Goal: Task Accomplishment & Management: Use online tool/utility

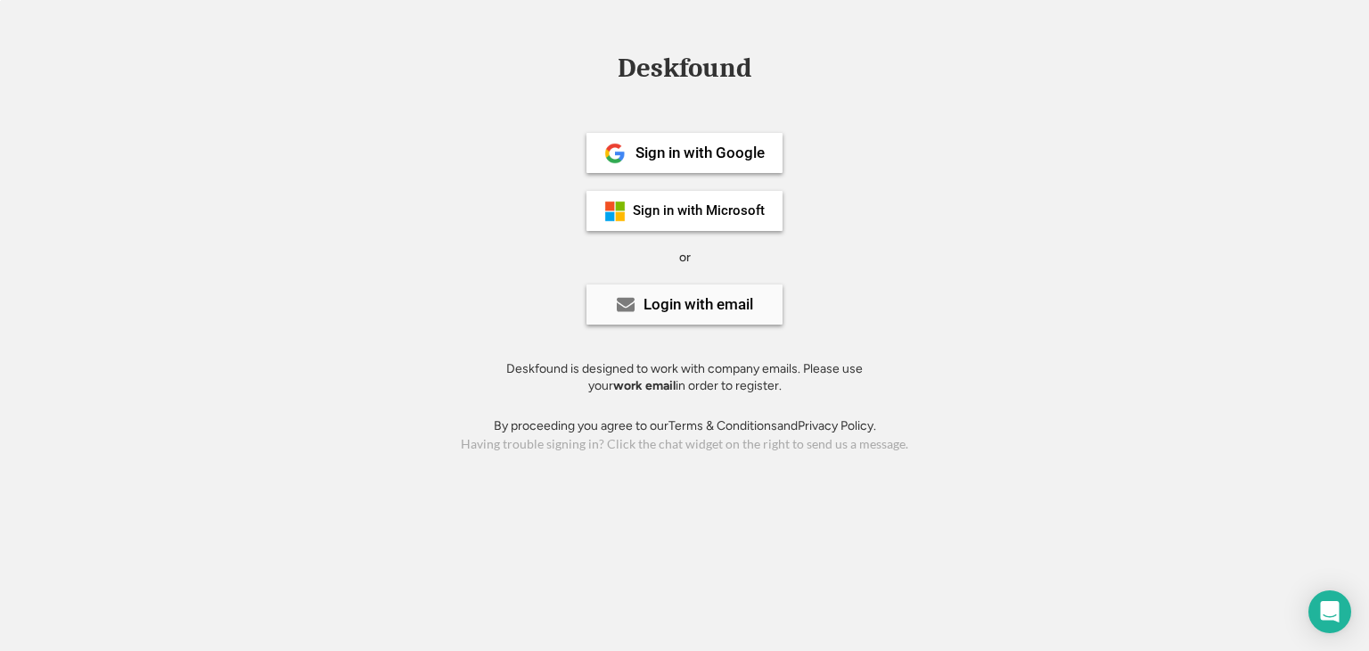
click at [754, 299] on div "Login with email" at bounding box center [684, 304] width 196 height 40
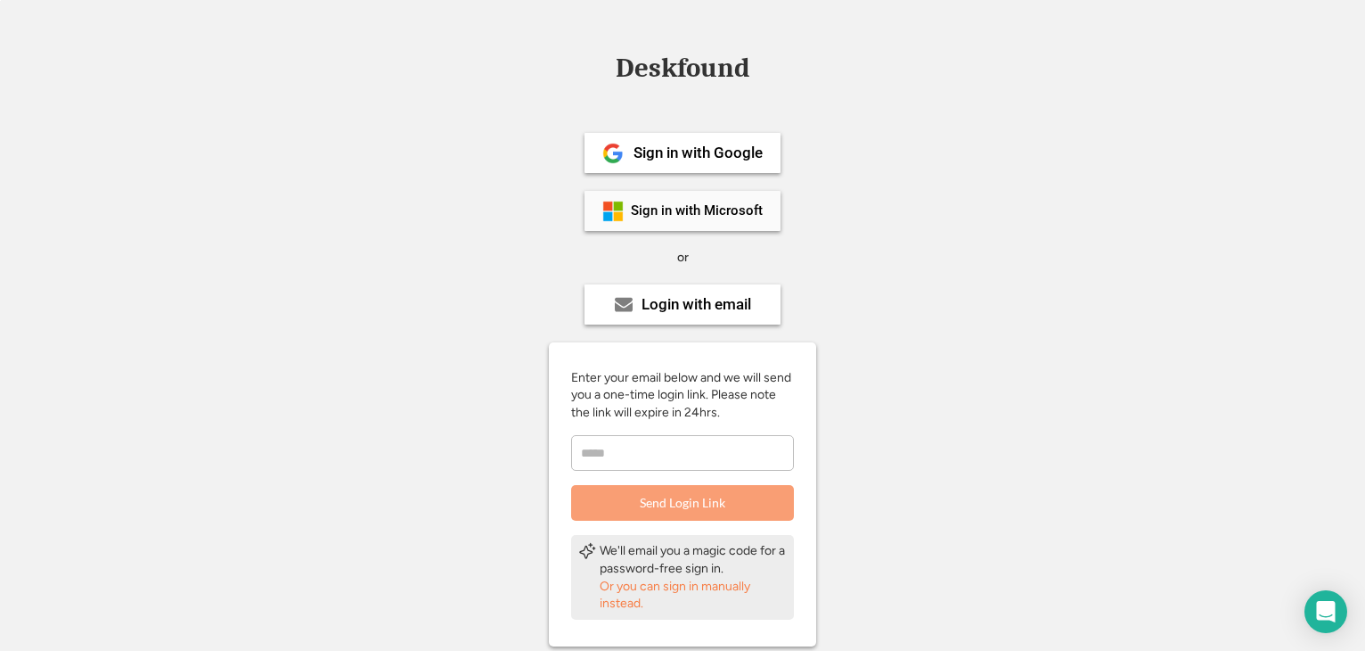
click at [750, 216] on div "Sign in with Microsoft" at bounding box center [697, 210] width 132 height 13
